Goal: Task Accomplishment & Management: Manage account settings

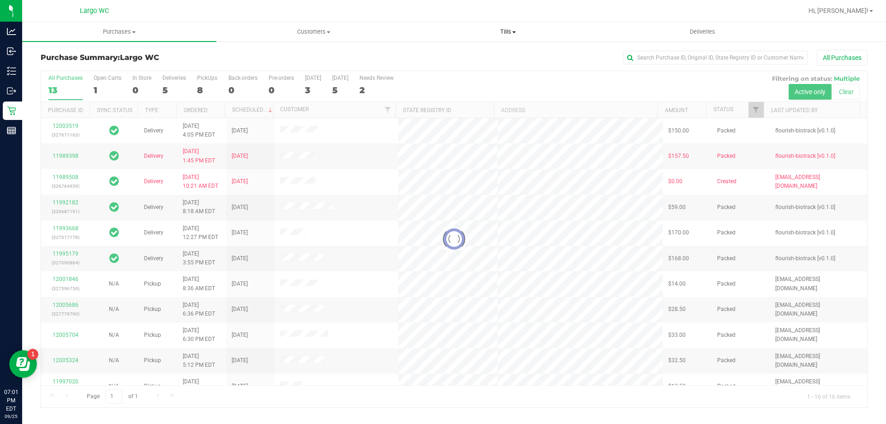
click at [502, 32] on span "Tills" at bounding box center [507, 32] width 193 height 8
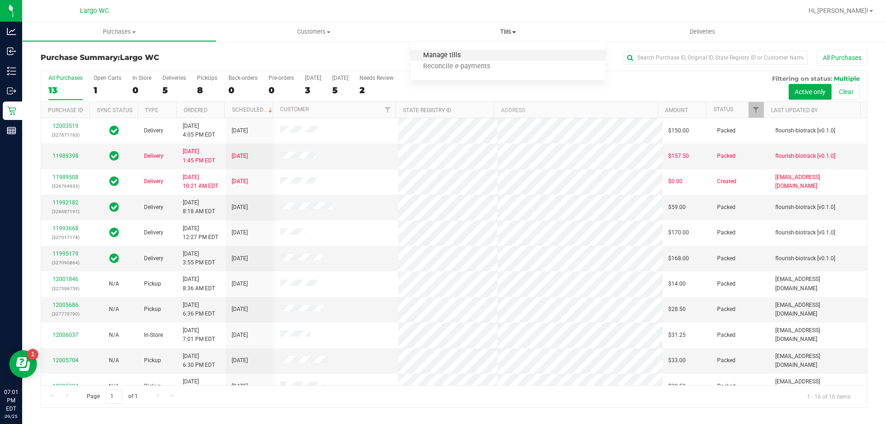
click at [450, 59] on span "Manage tills" at bounding box center [442, 56] width 62 height 8
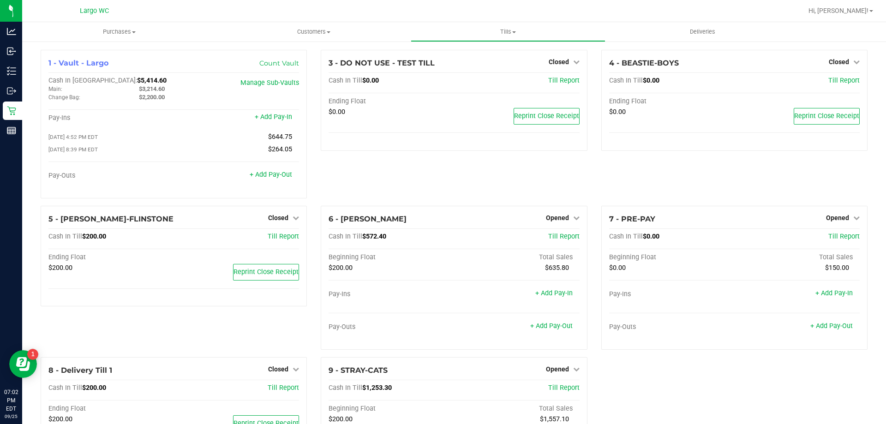
click at [32, 269] on div "1 - Vault - Largo Count Vault Cash In Vault: $5,414.60 Main: $3,214.60 Change B…" at bounding box center [454, 279] width 864 height 477
